Goal: Transaction & Acquisition: Purchase product/service

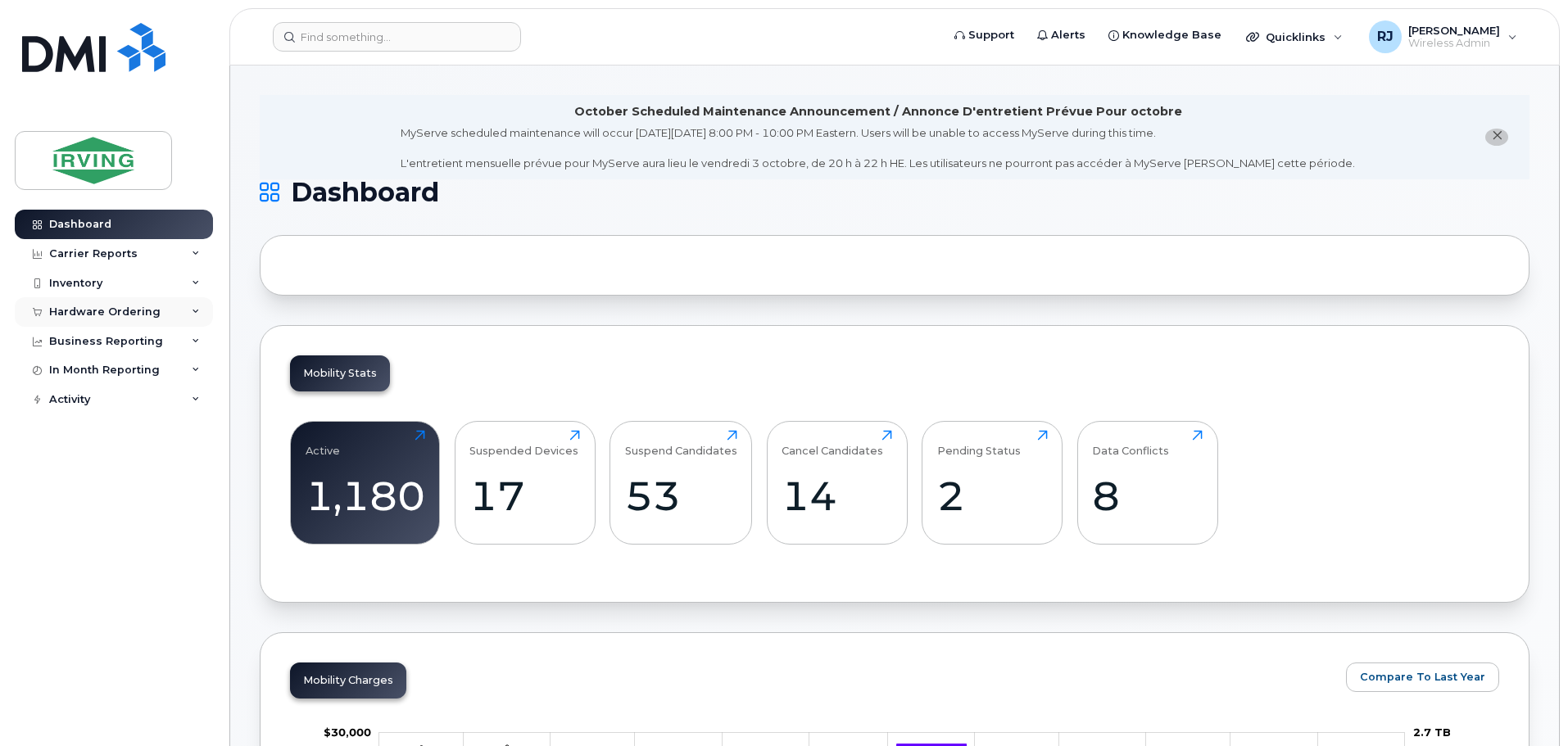
click at [153, 309] on div "Hardware Ordering" at bounding box center [104, 311] width 111 height 13
click at [125, 342] on link "Overview" at bounding box center [127, 342] width 170 height 31
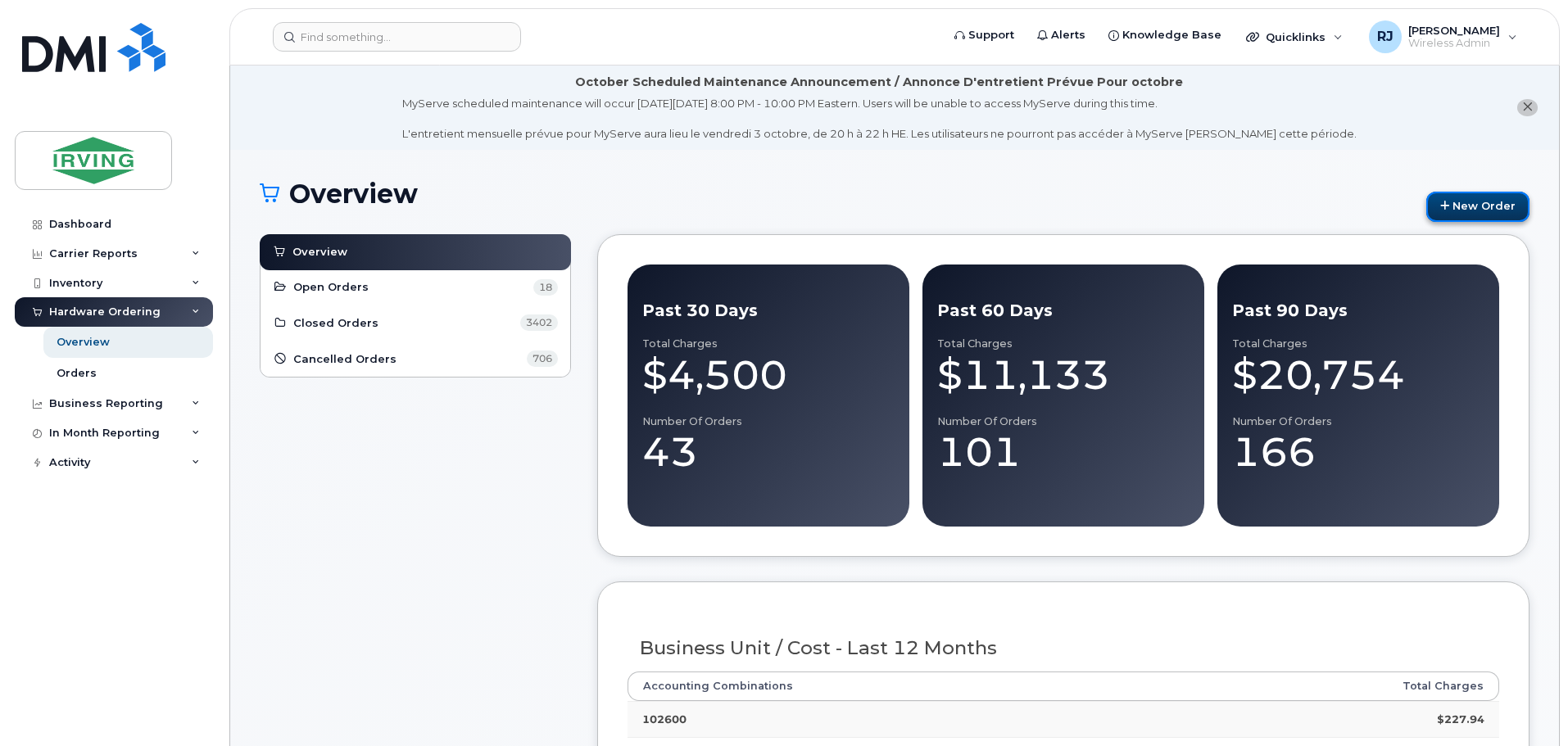
click at [1475, 200] on link "New Order" at bounding box center [1478, 207] width 103 height 30
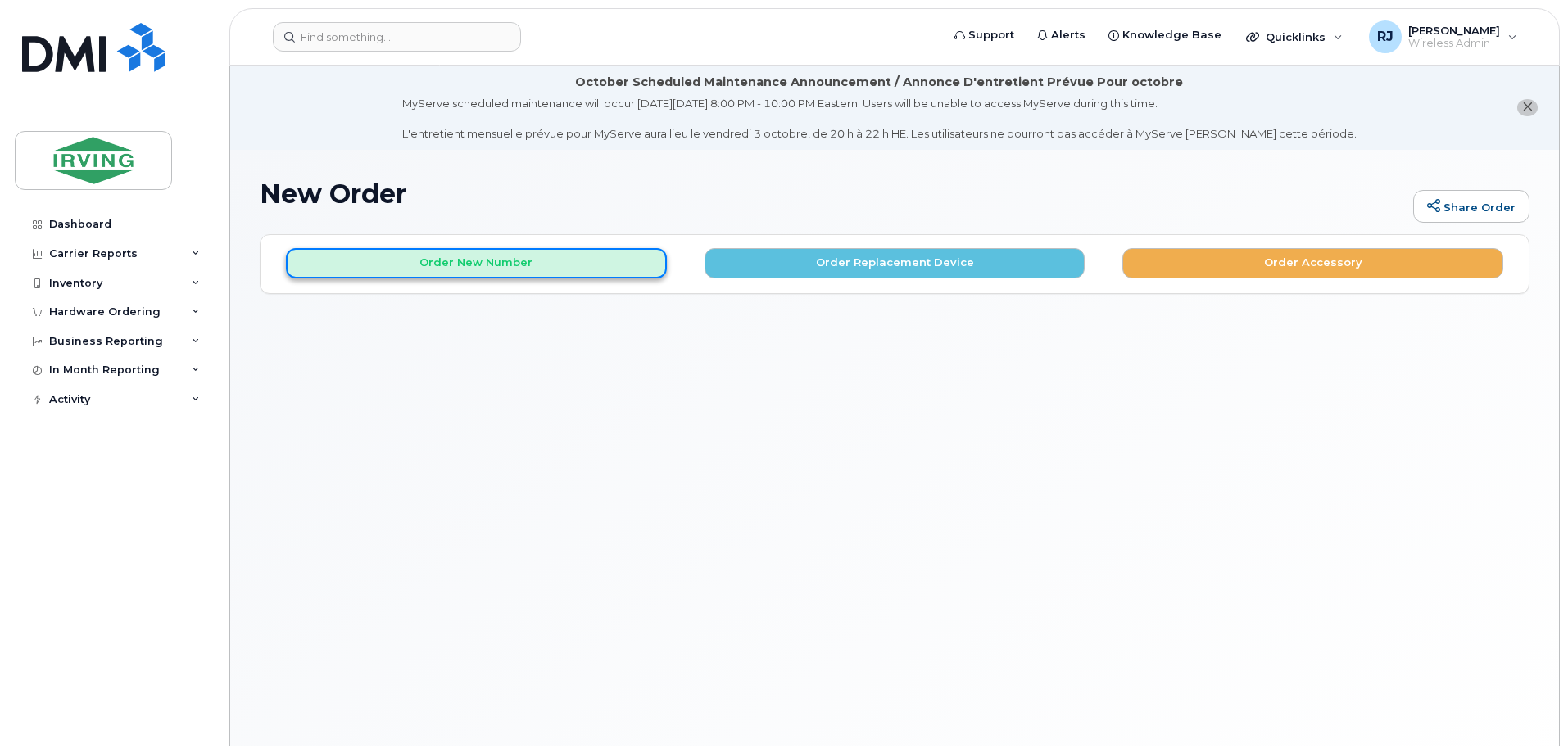
click at [452, 267] on button "Order New Number" at bounding box center [476, 262] width 381 height 30
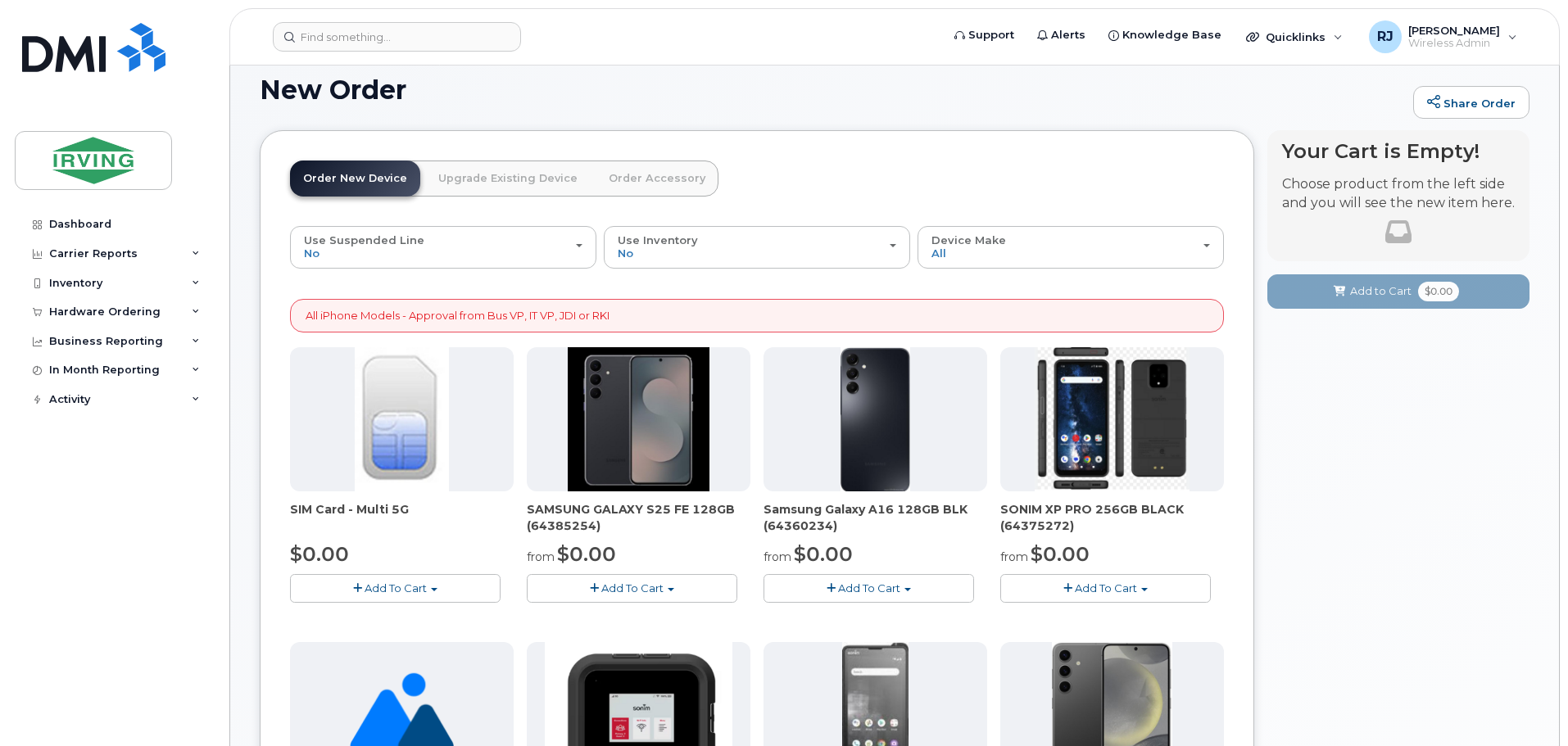
scroll to position [246, 0]
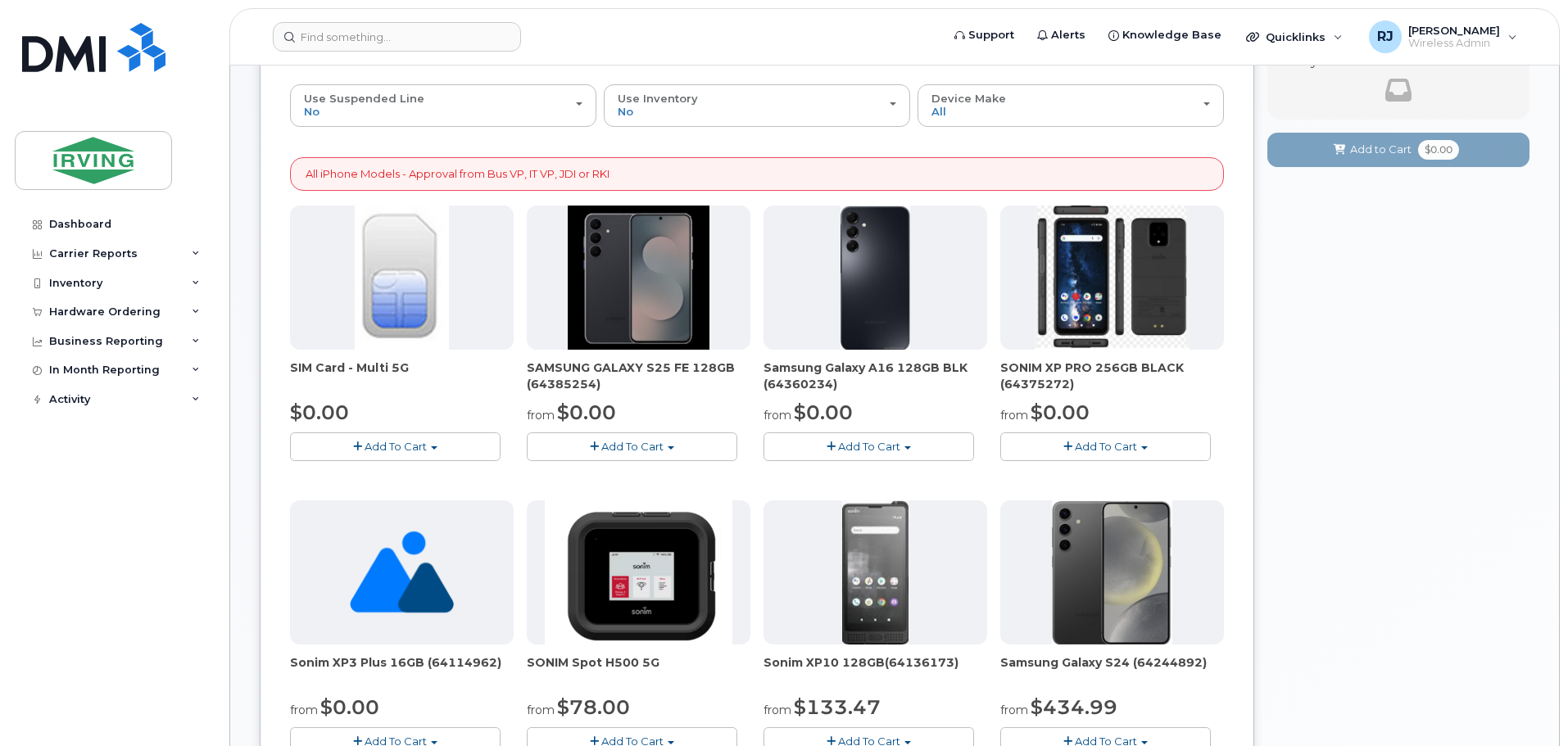
click at [669, 449] on span "button" at bounding box center [671, 448] width 7 height 3
click at [670, 443] on button "Add To Cart" at bounding box center [632, 447] width 211 height 28
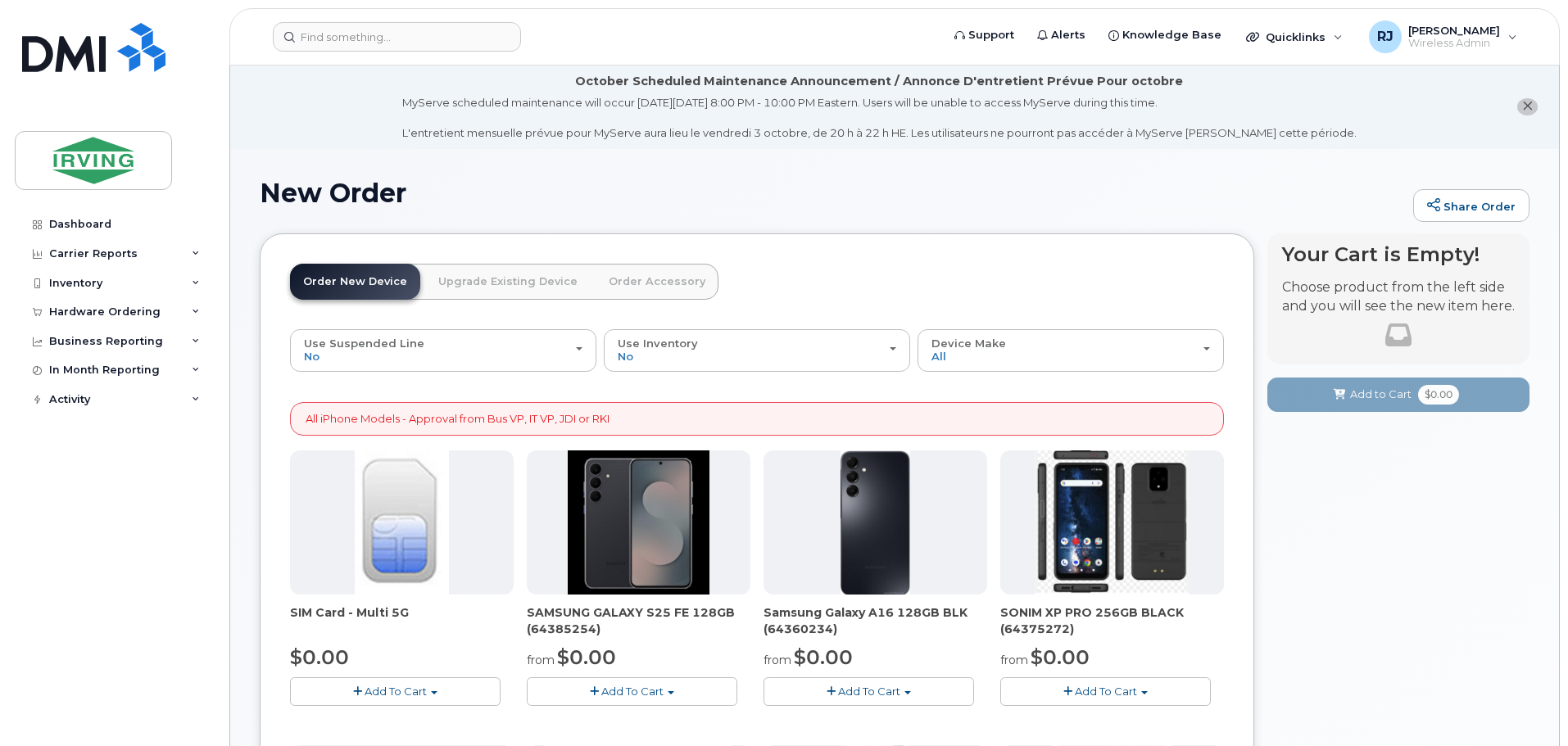
scroll to position [0, 0]
